Goal: Communication & Community: Answer question/provide support

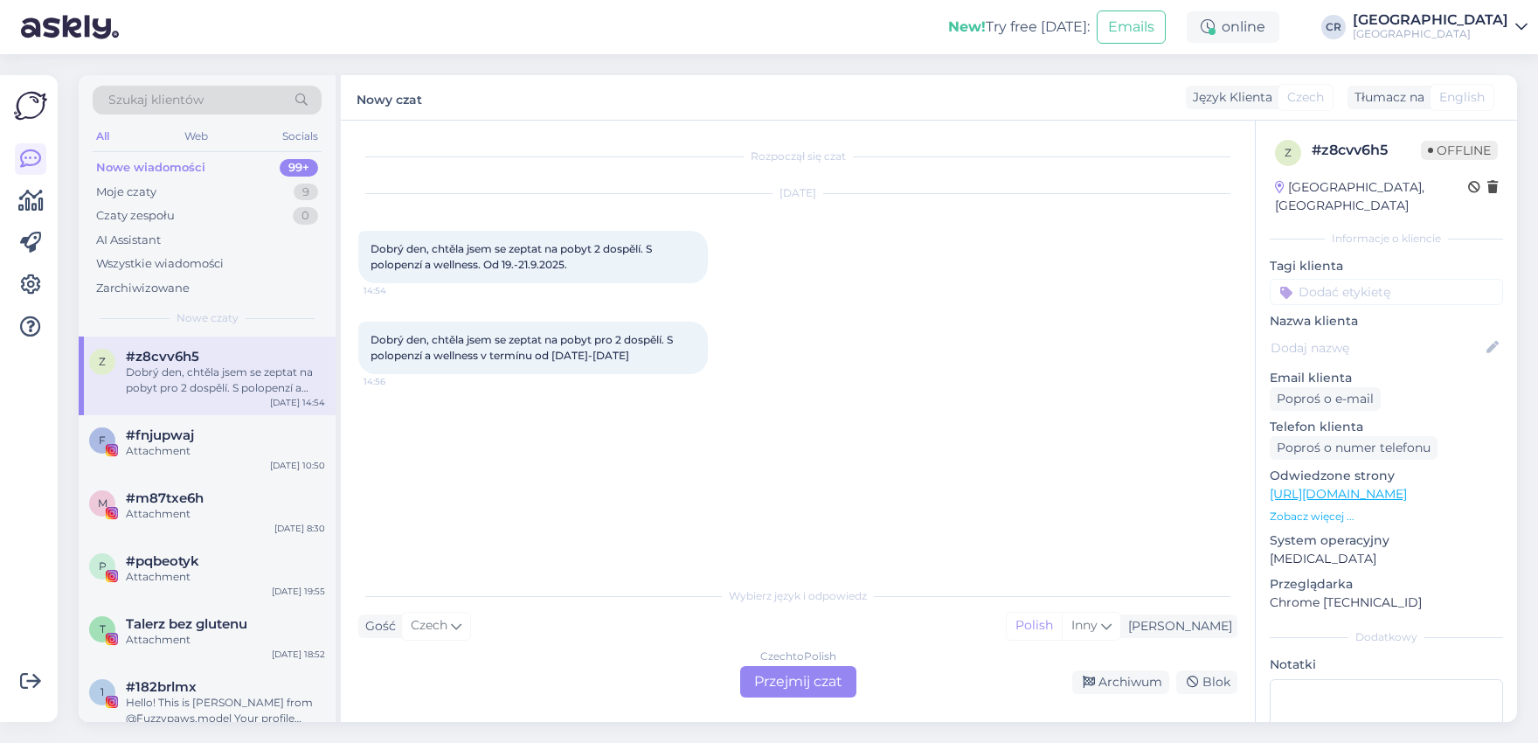
click at [746, 654] on div "Wybierz język i odpowiedz Gość Czech Ja Polish Inny Czech to Polish Przejmij cz…" at bounding box center [797, 637] width 879 height 120
click at [800, 693] on div "Czech to Polish Przejmij czat" at bounding box center [798, 681] width 116 height 31
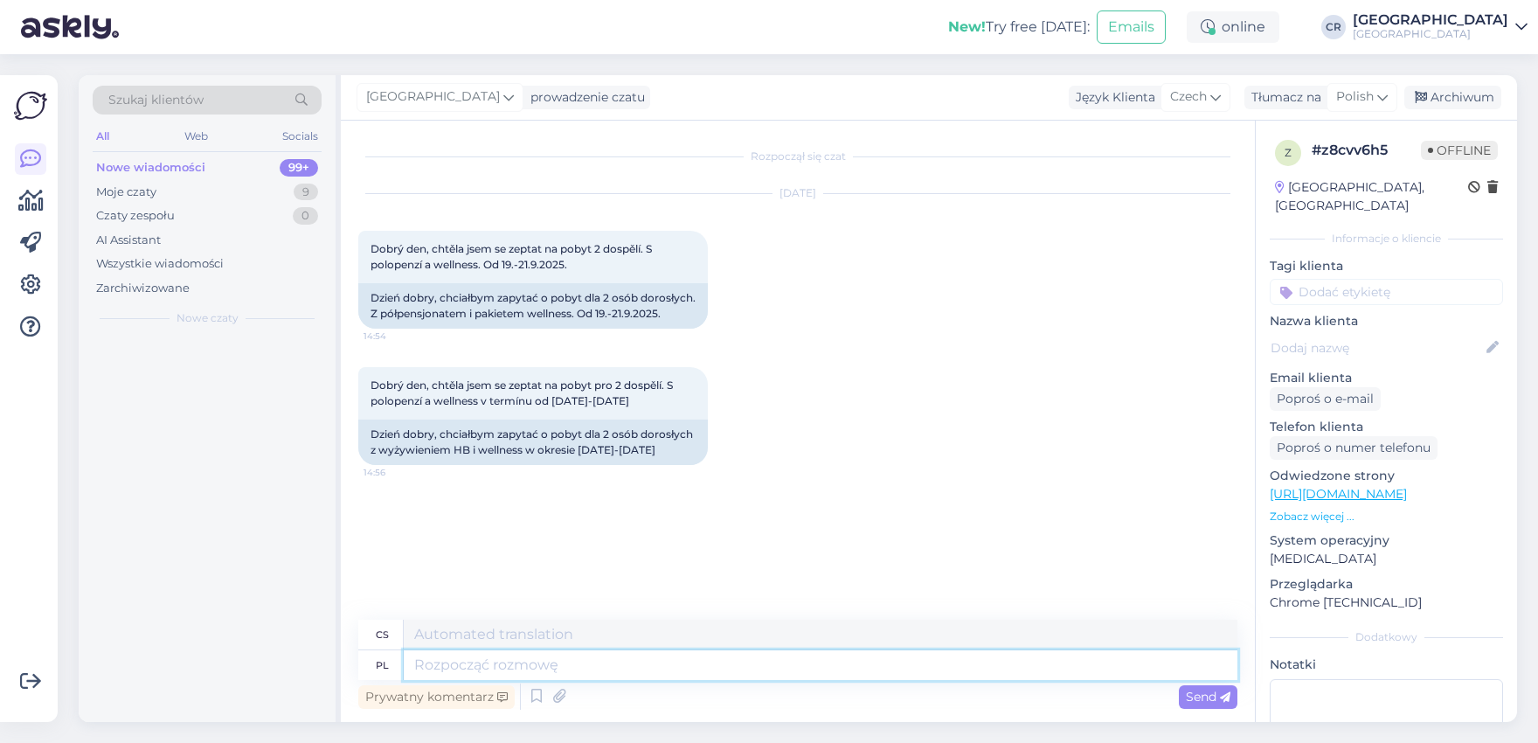
click at [805, 678] on textarea at bounding box center [820, 665] width 833 height 30
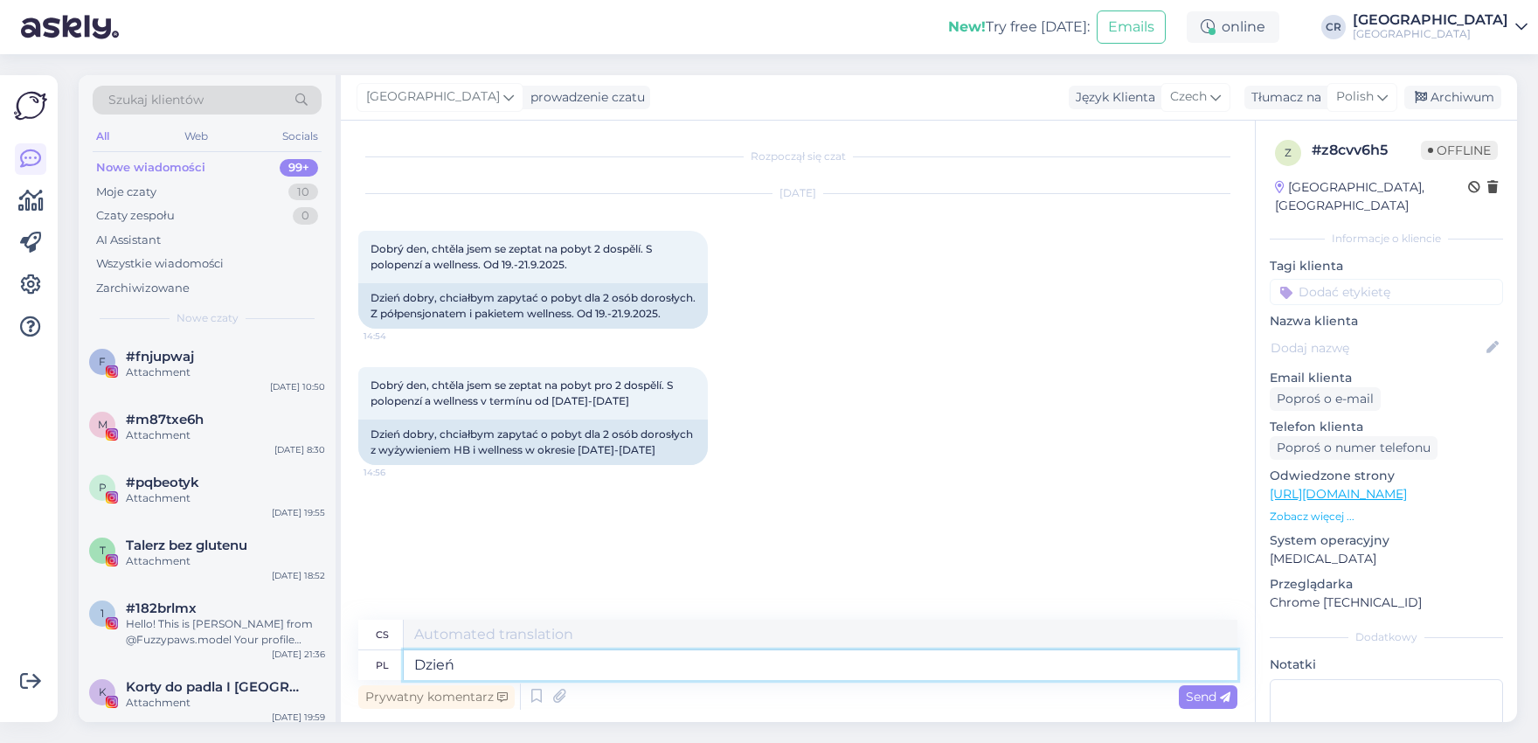
type textarea "Dzień d"
type textarea "Den"
type textarea "Dzień do"
type textarea "Den do"
type textarea "Dzień dobry, n"
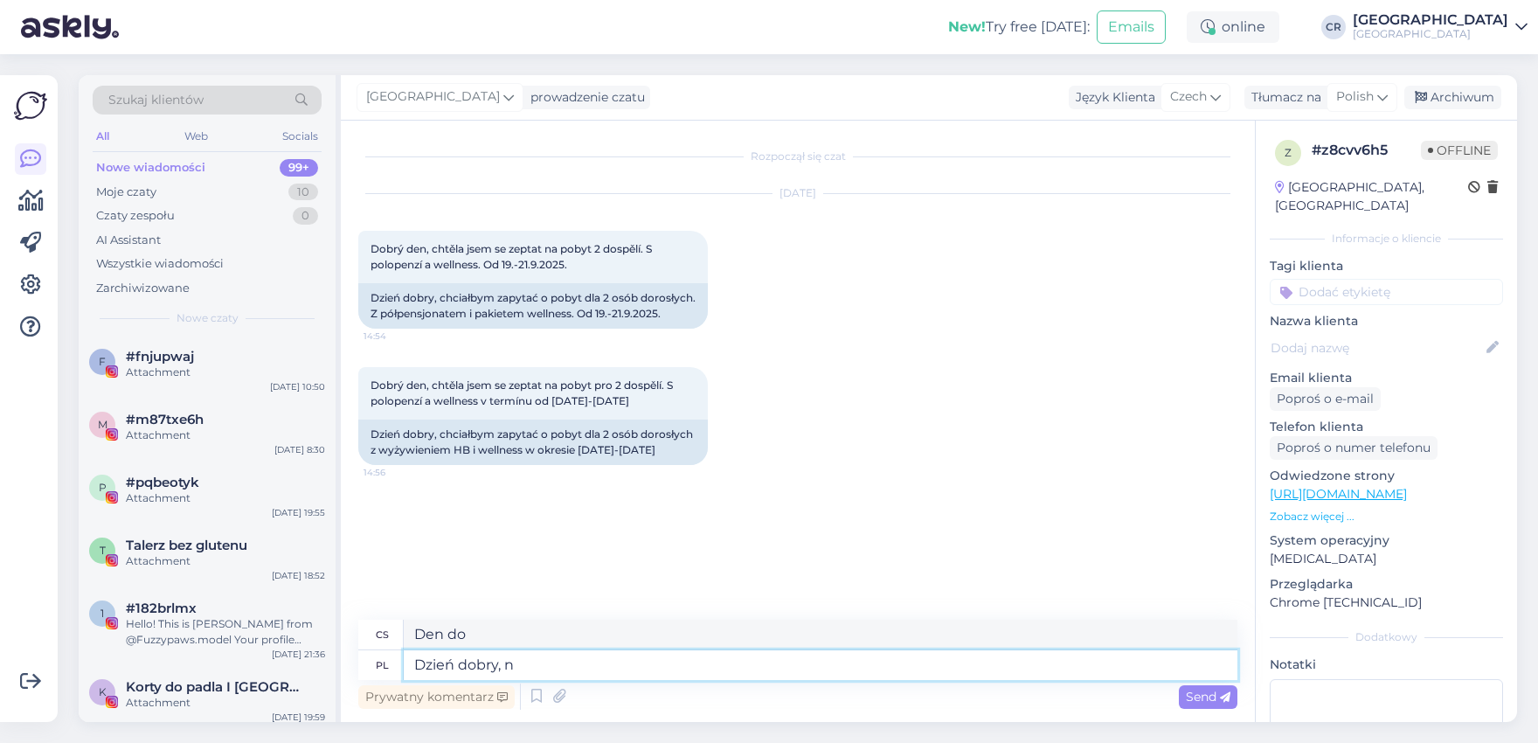
type textarea "Dobré ráno,"
type textarea "Dzień dobry, niestety w"
type textarea "Dobré ráno, bohužel"
type textarea "Dzień dobry, niestety w"
type textarea "Dobré ráno, bohužel v"
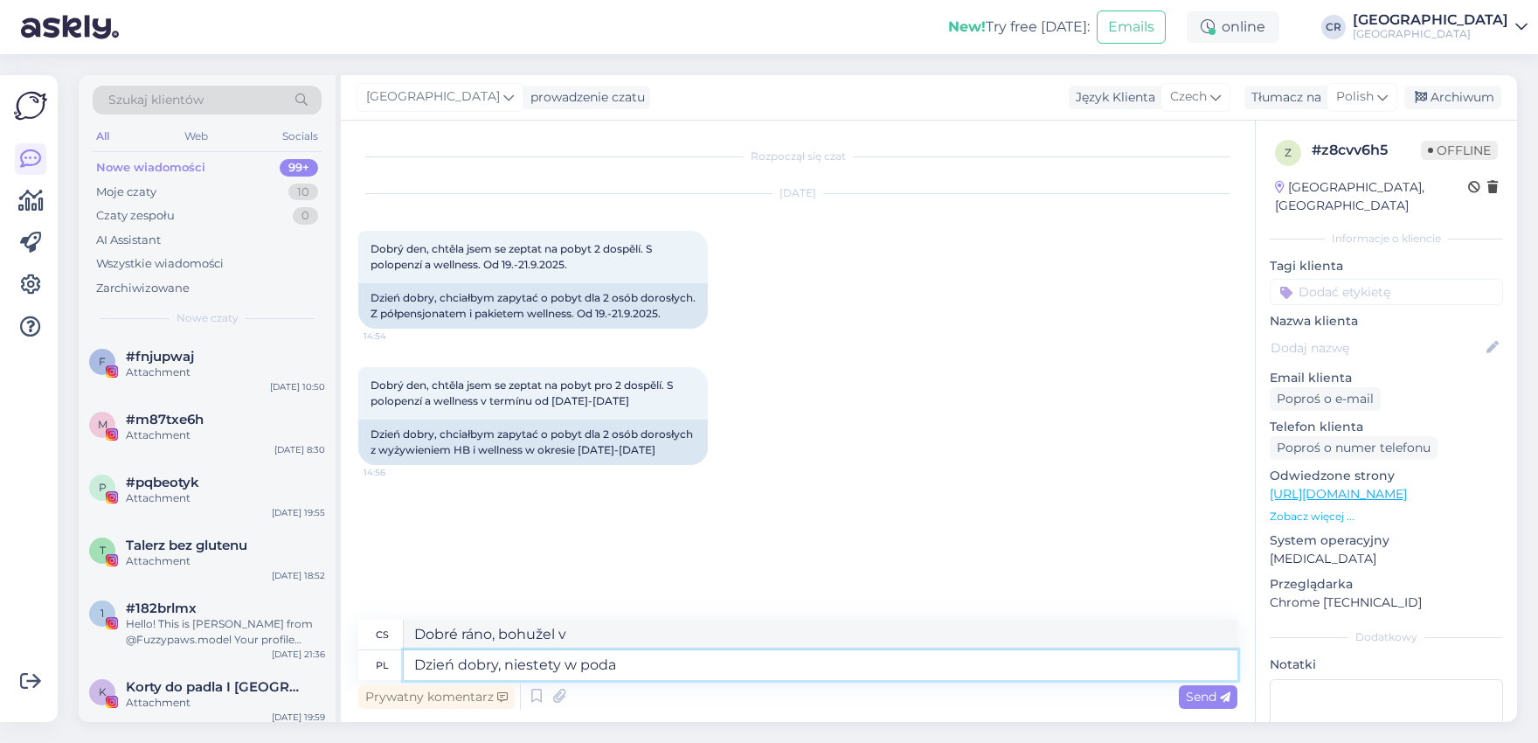
type textarea "Dzień dobry, niestety w podam"
type textarea "Dobré ráno, bohužel v kapsli"
type textarea "Dzień dobry, niestety w podanym"
type textarea "Dobré ráno, bohužel v dané situaci"
type textarea "Dzień dobry, niestety w podanym terminie n"
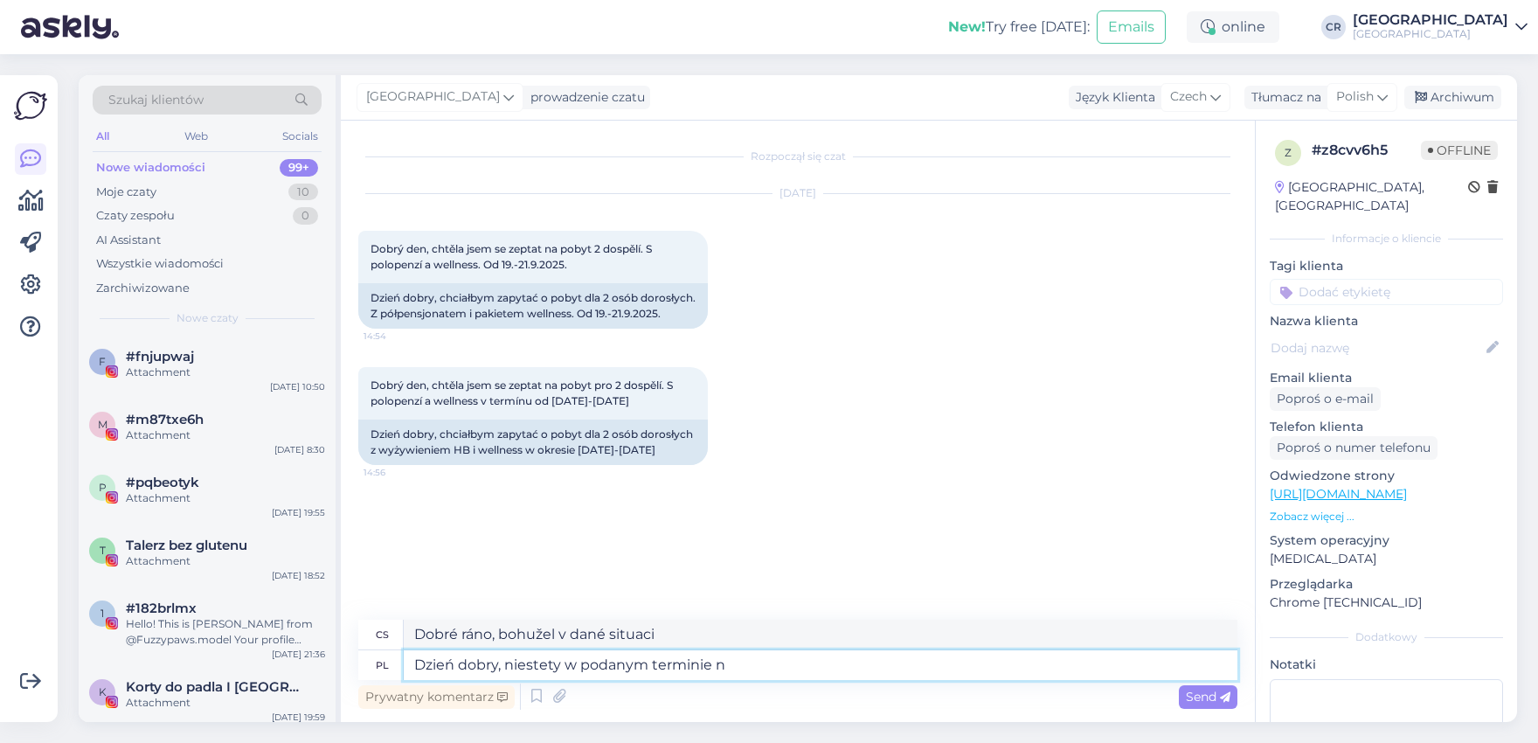
type textarea "Dobré ráno, bohužel v daný den"
type textarea "Dzień dobry, niestety w podanym terminie nie"
type textarea "Dobré ráno, bohužel ne v daný den"
type textarea "Dzień dobry, niestety w podanym terminie nie posiadamy do"
type textarea "Dobré ráno, bohužel nemáme v uvedeném termínu volné místo."
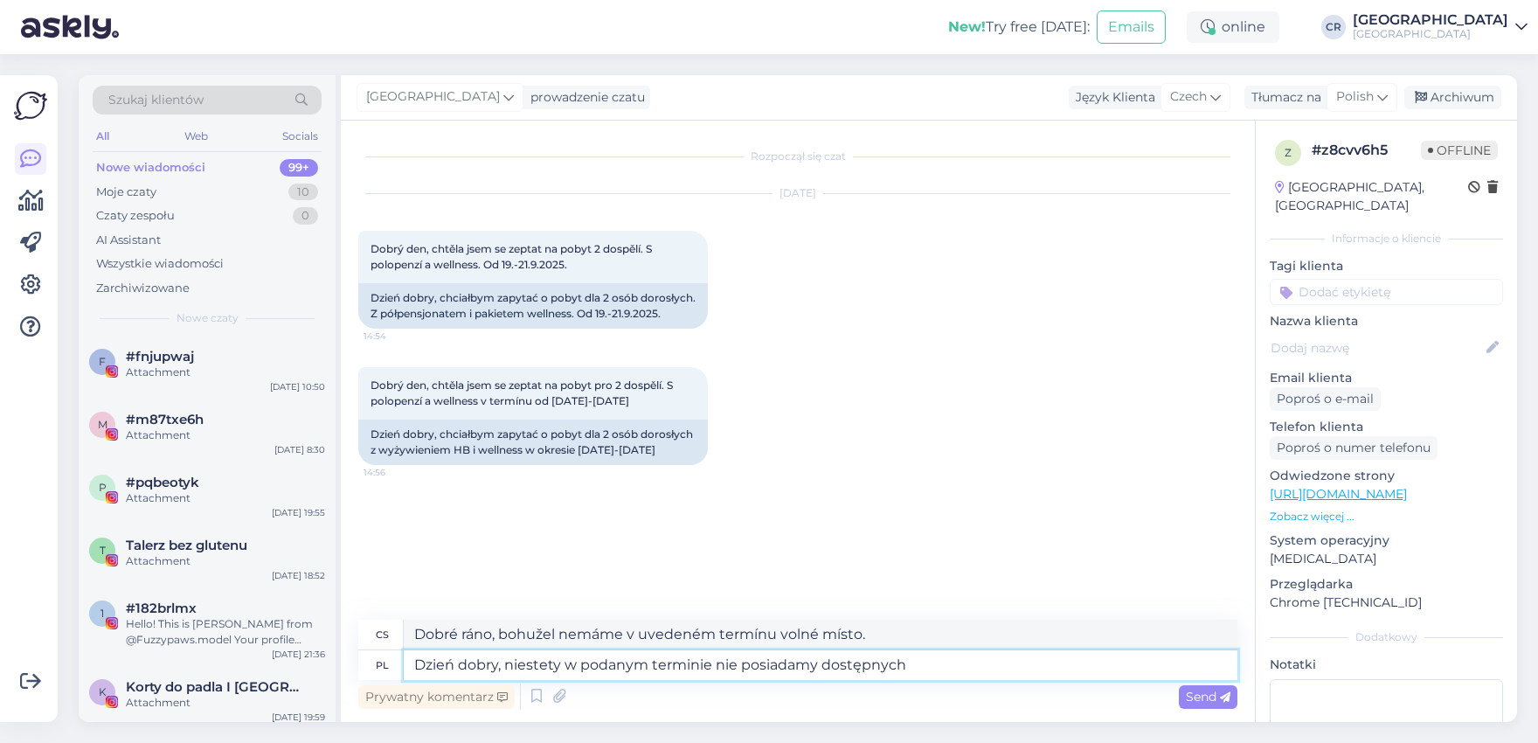
type textarea "Dzień dobry, niestety w podanym terminie nie posiadamy dostępnych"
type textarea "Dobré ráno, bohužel nemáme v uvedeném termínu žádné volné pokoje."
type textarea "Dzień dobry, niestety w podanym terminie nie posiadamy dostępnych pokoi."
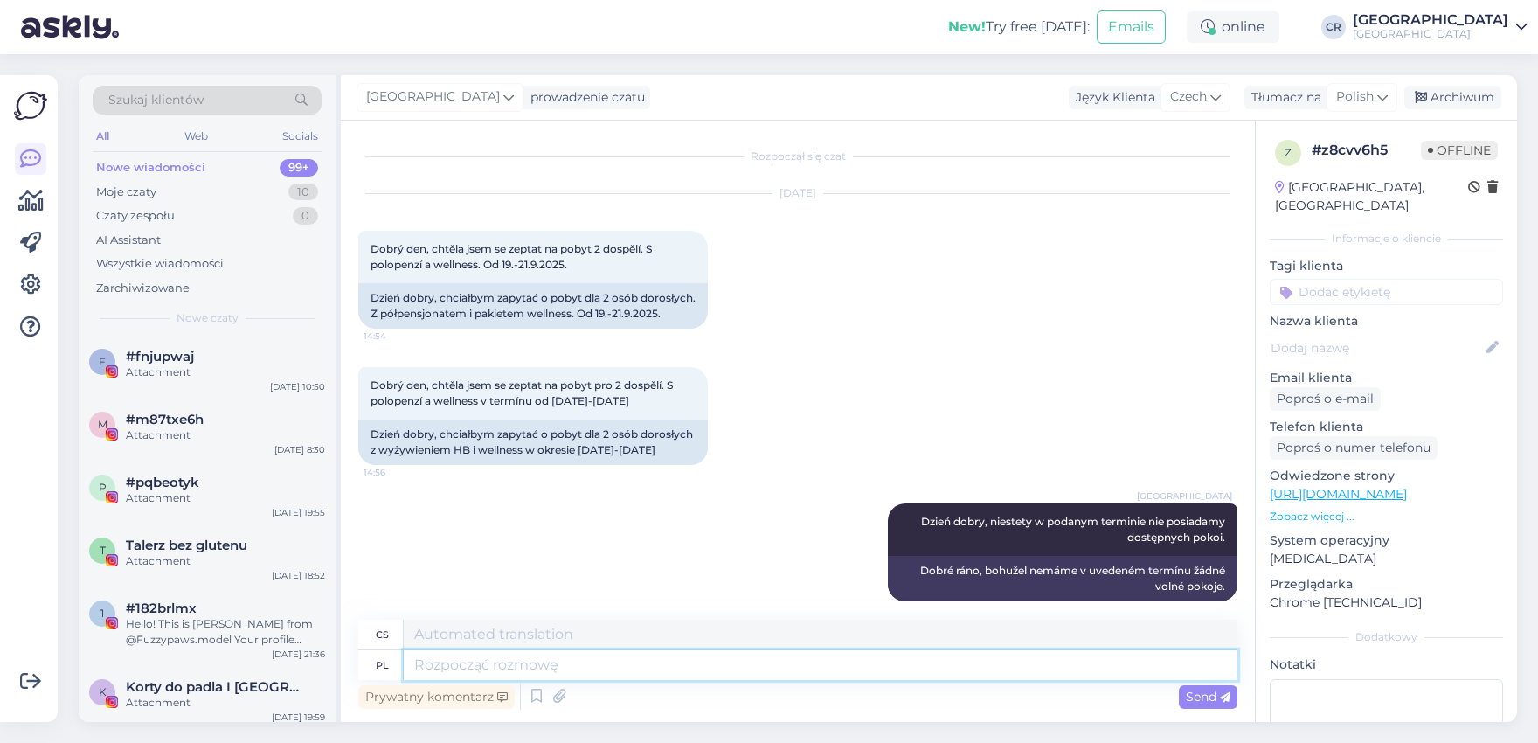
scroll to position [31, 0]
